Goal: Task Accomplishment & Management: Manage account settings

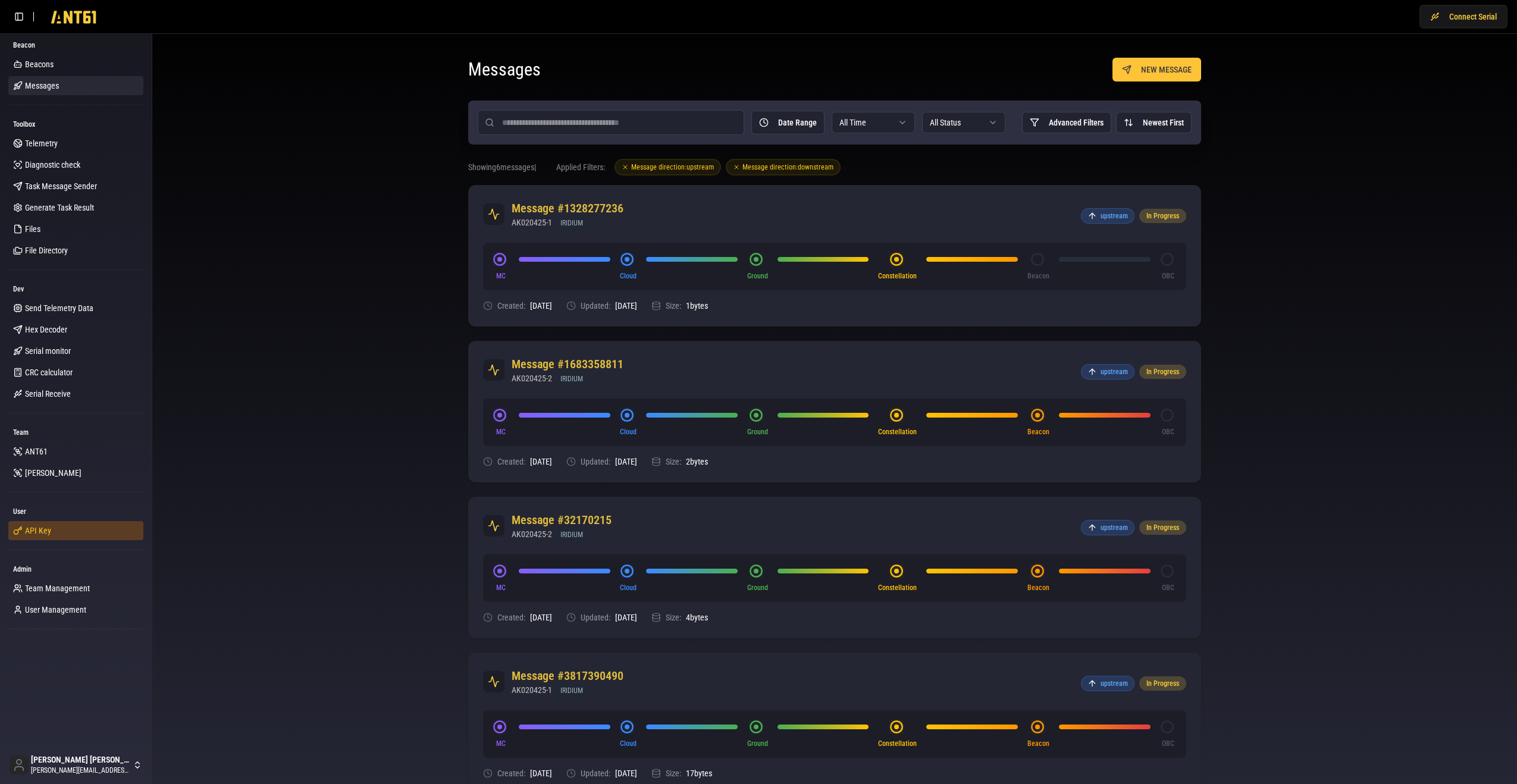
click at [75, 526] on link "API Key" at bounding box center [76, 530] width 135 height 19
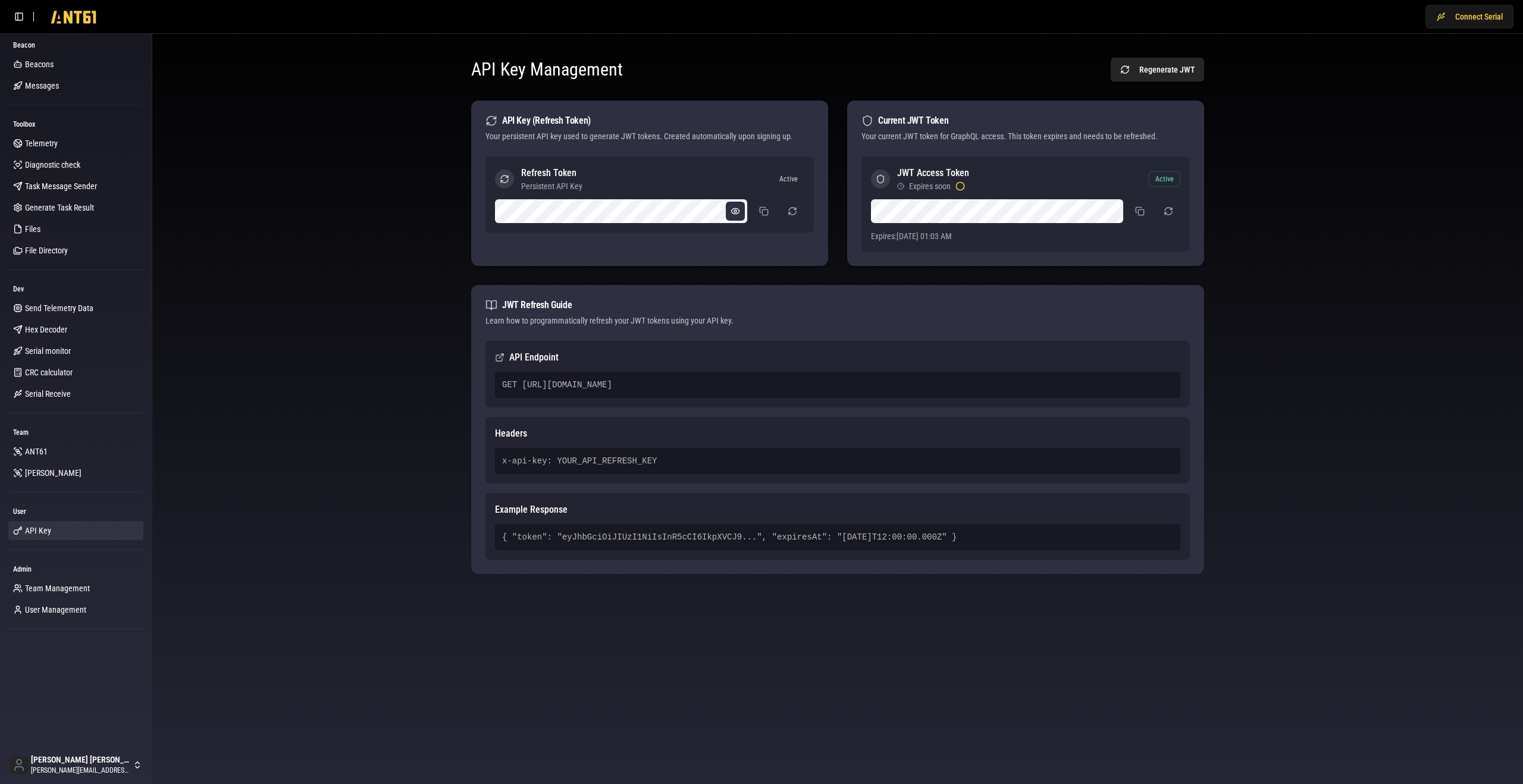
click at [738, 211] on button at bounding box center [736, 211] width 19 height 19
click at [794, 210] on button "button" at bounding box center [792, 211] width 24 height 22
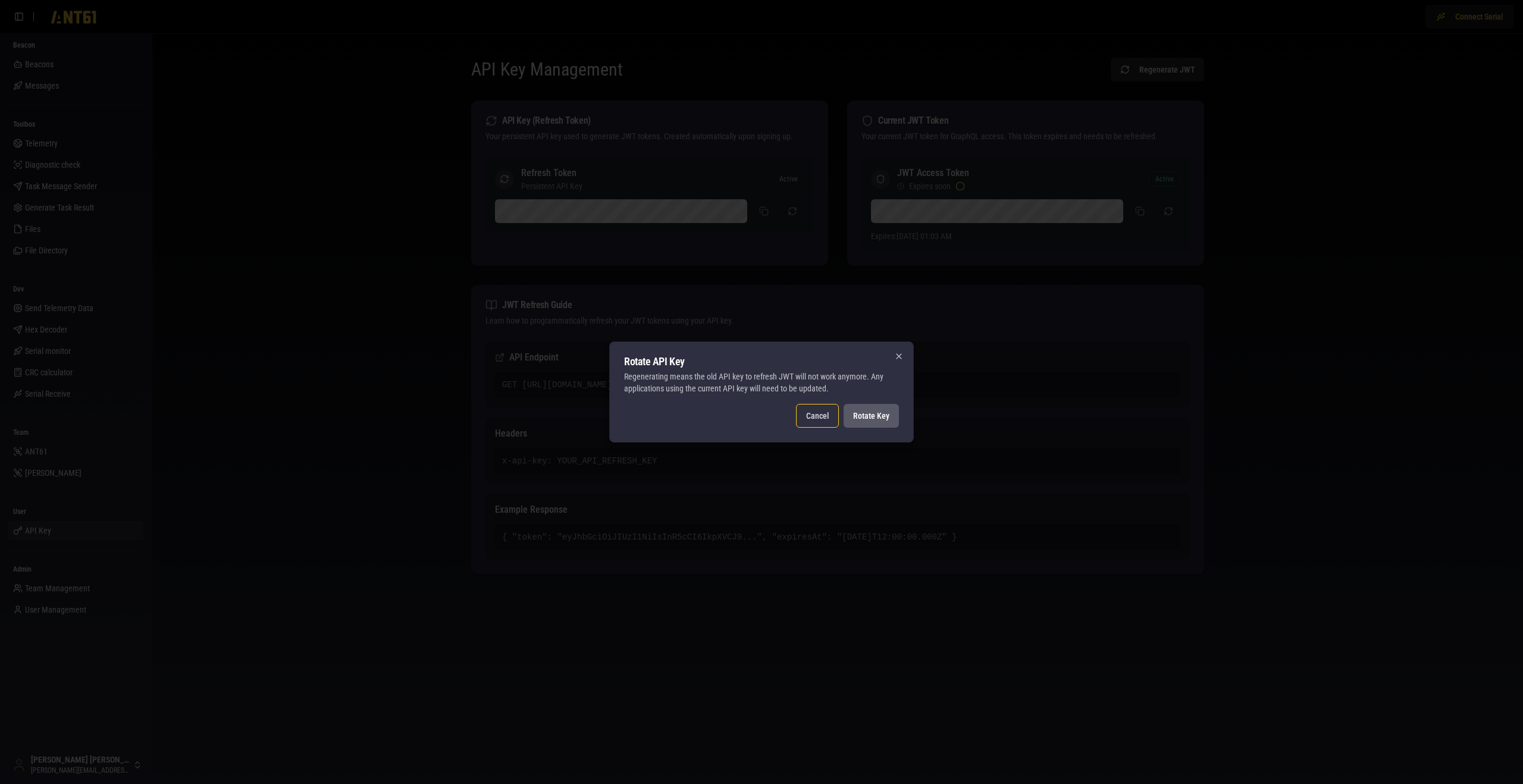
click at [868, 416] on button "Rotate Key" at bounding box center [871, 416] width 55 height 24
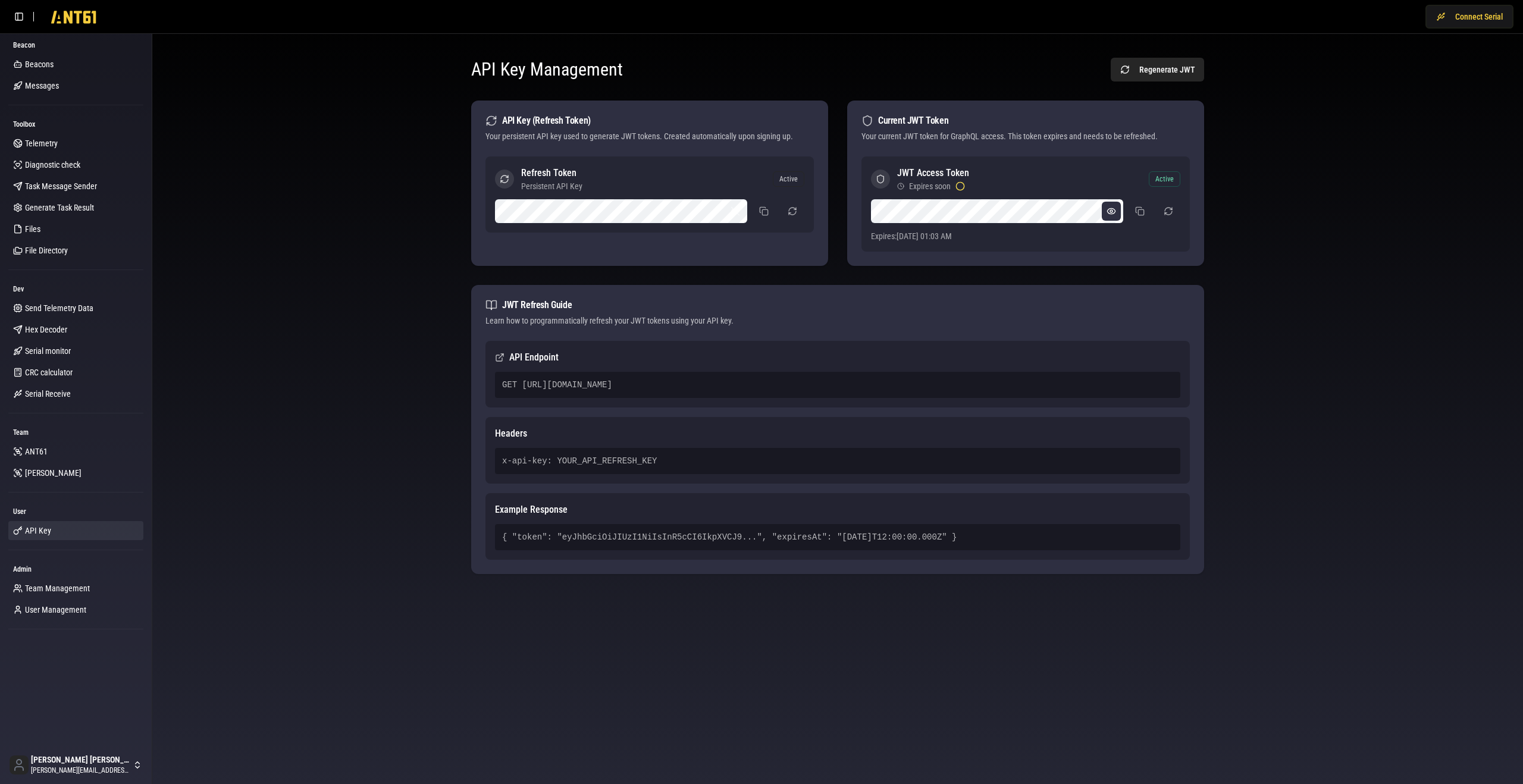
click at [1109, 211] on button at bounding box center [1111, 211] width 19 height 19
click at [1170, 208] on button "button" at bounding box center [1168, 211] width 24 height 22
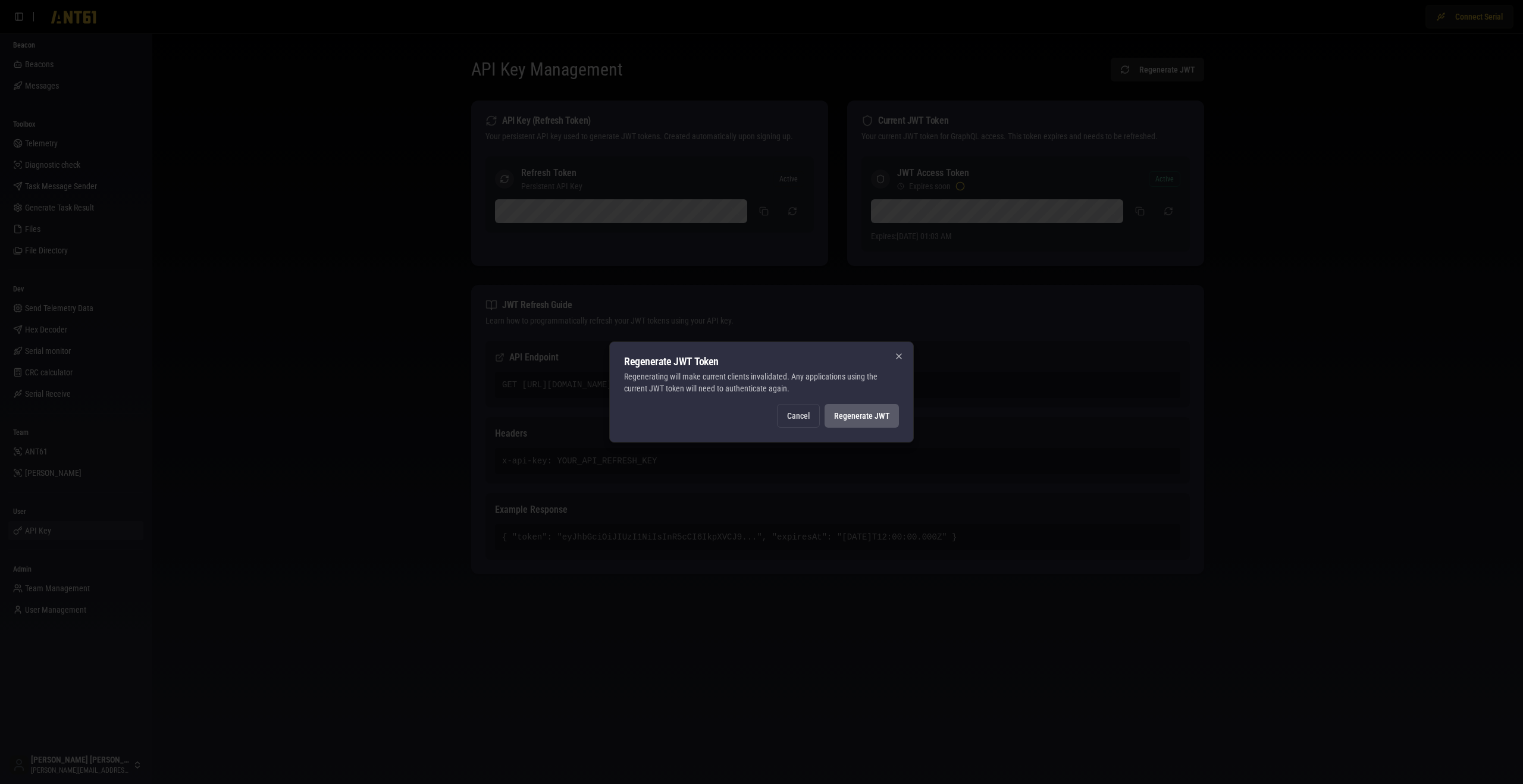
click at [870, 413] on button "Regenerate JWT" at bounding box center [862, 416] width 74 height 24
click at [865, 421] on button "Regenerate JWT" at bounding box center [862, 416] width 74 height 24
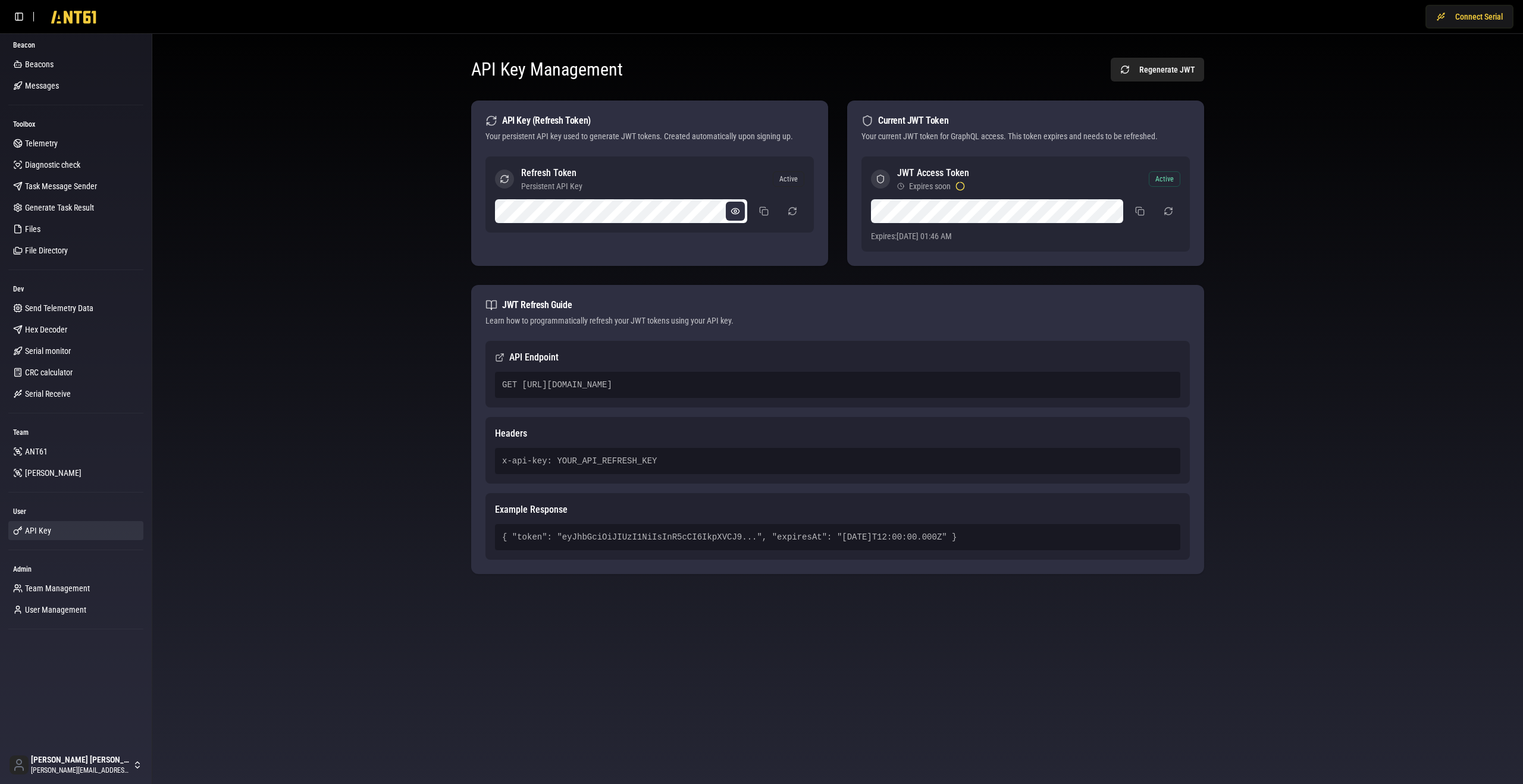
click at [734, 209] on button at bounding box center [736, 211] width 19 height 19
